Goal: Task Accomplishment & Management: Manage account settings

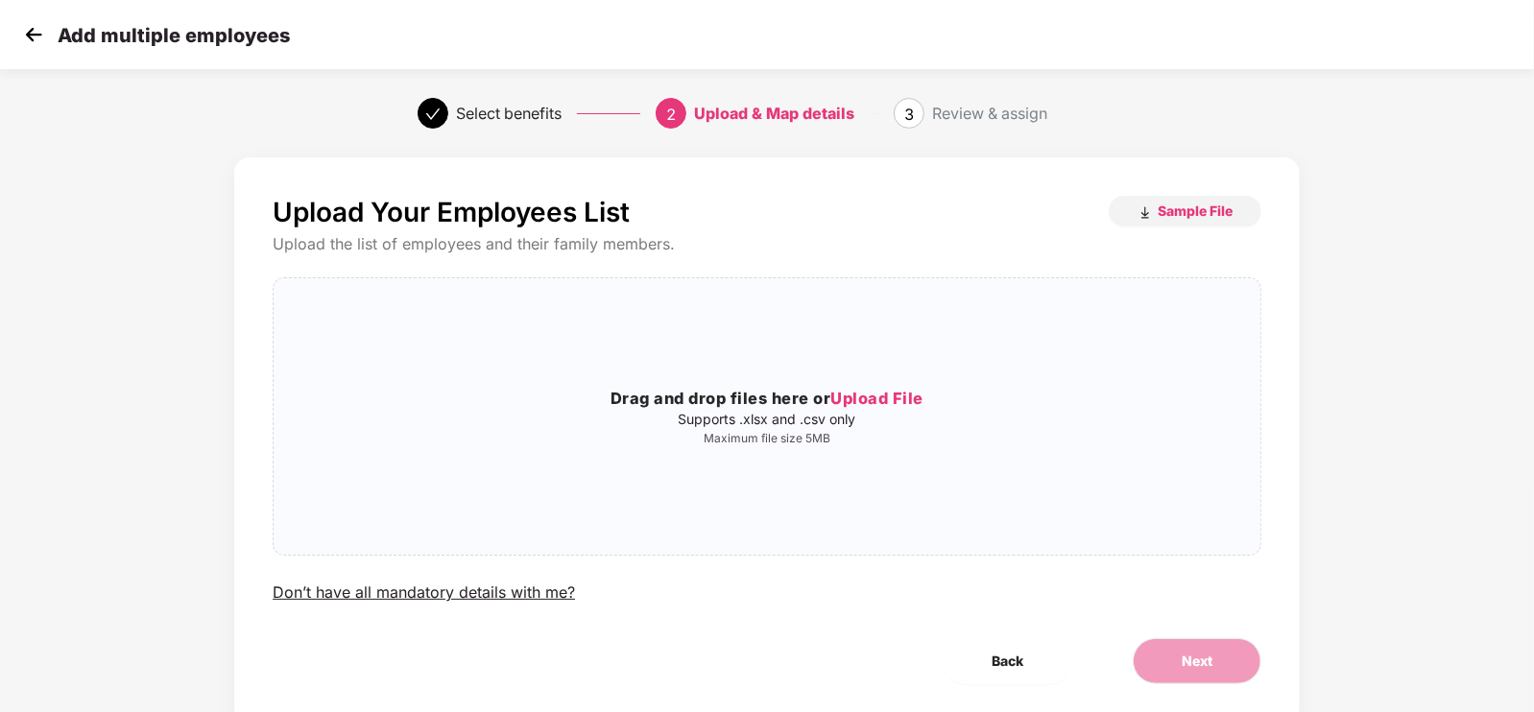
click at [34, 41] on img at bounding box center [33, 34] width 29 height 29
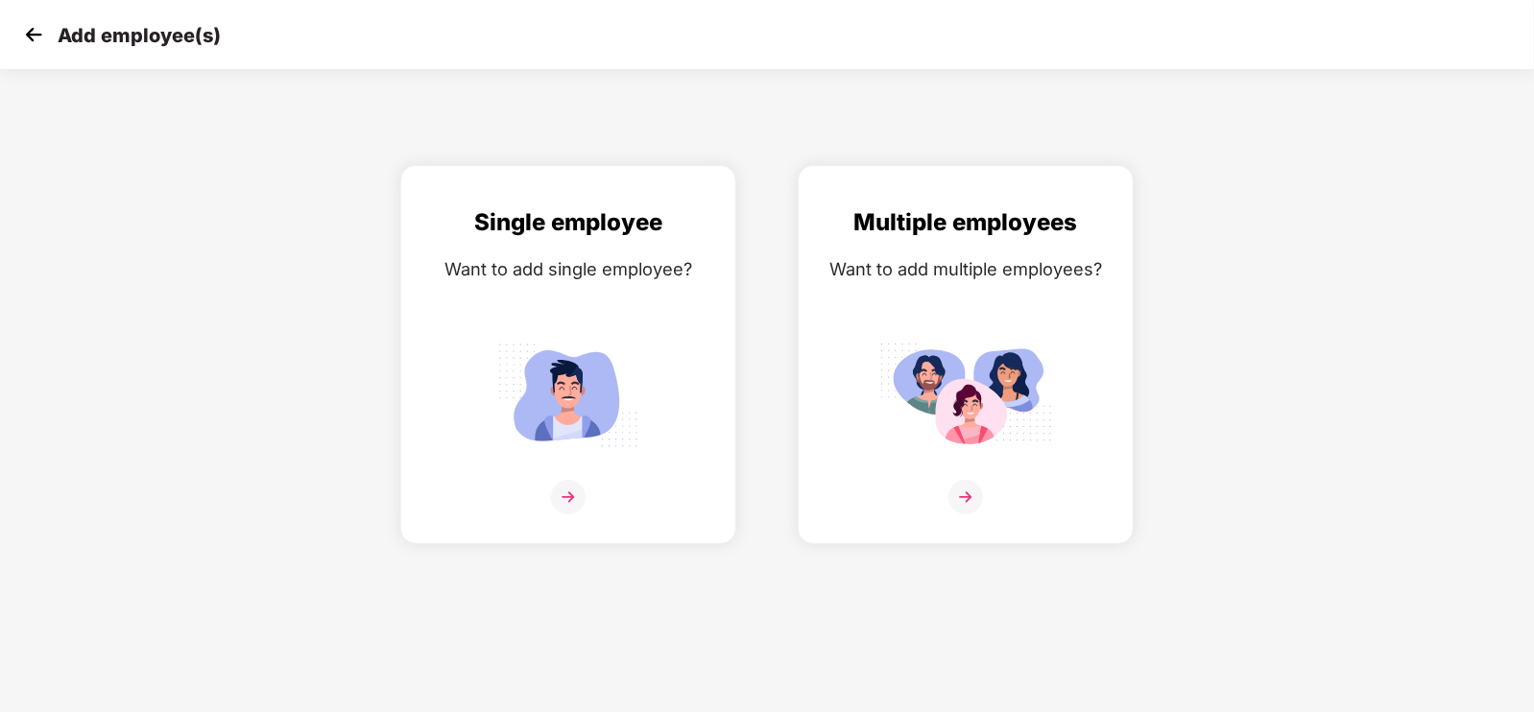
click at [0, 2] on div "Add employee(s)" at bounding box center [767, 34] width 1534 height 69
click at [41, 36] on img at bounding box center [33, 34] width 29 height 29
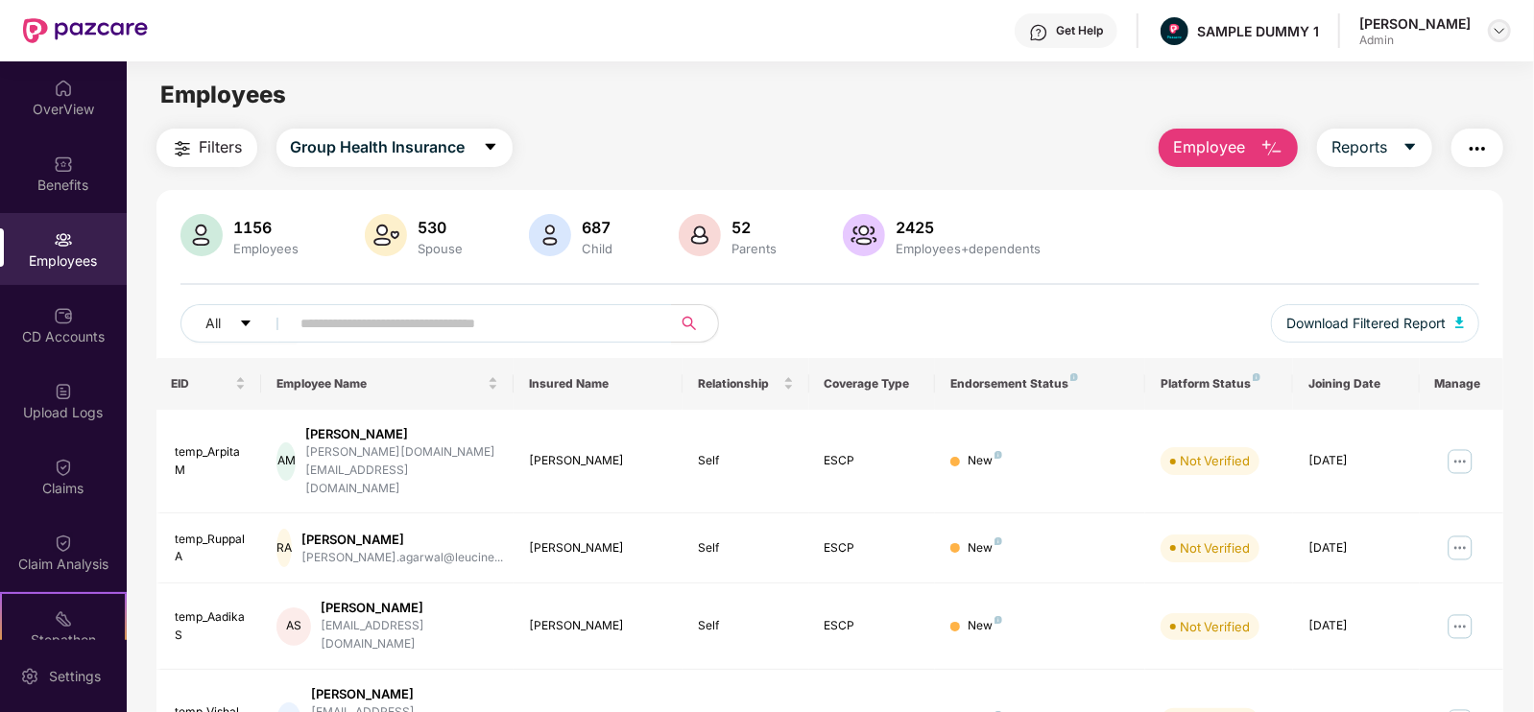
click at [1490, 33] on div at bounding box center [1499, 30] width 23 height 23
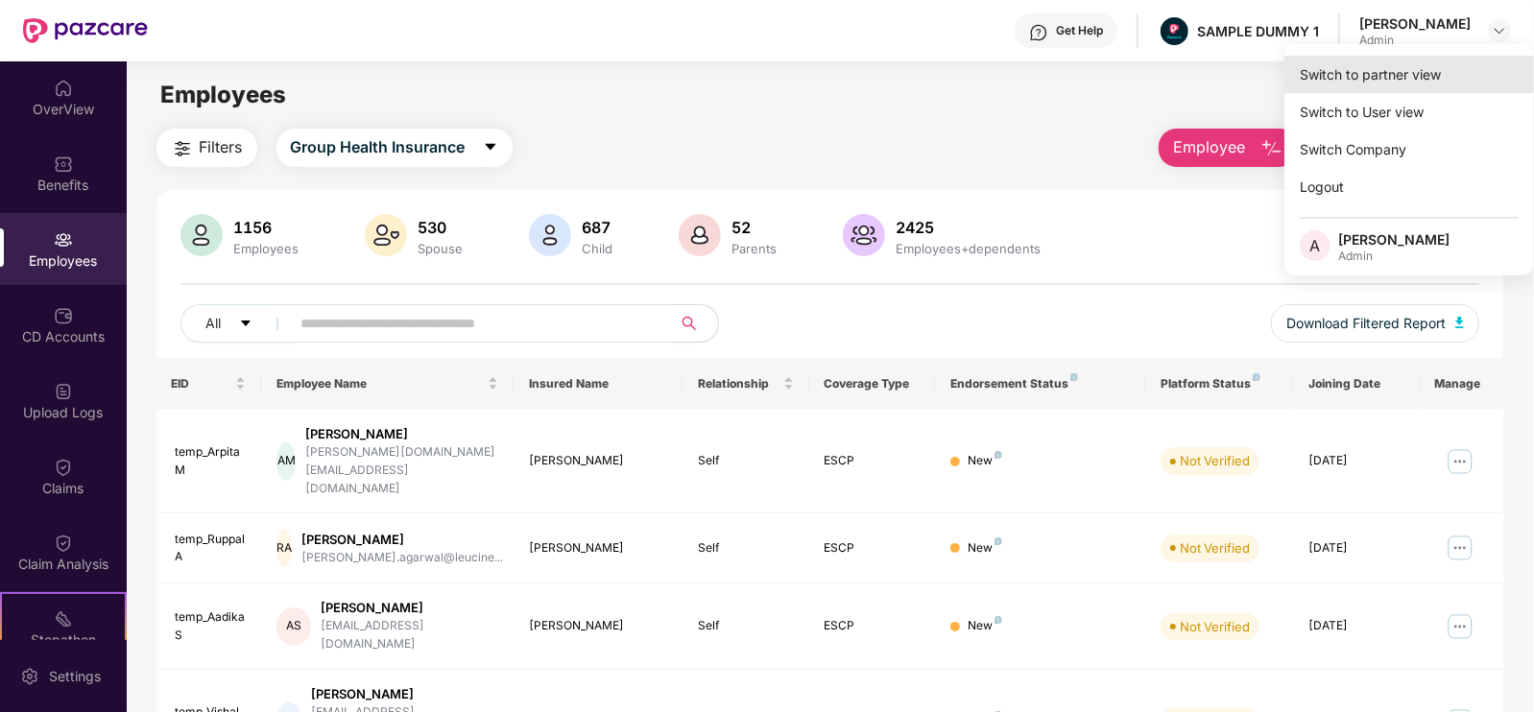
click at [1352, 80] on div "Switch to partner view" at bounding box center [1409, 74] width 250 height 37
